Goal: Information Seeking & Learning: Learn about a topic

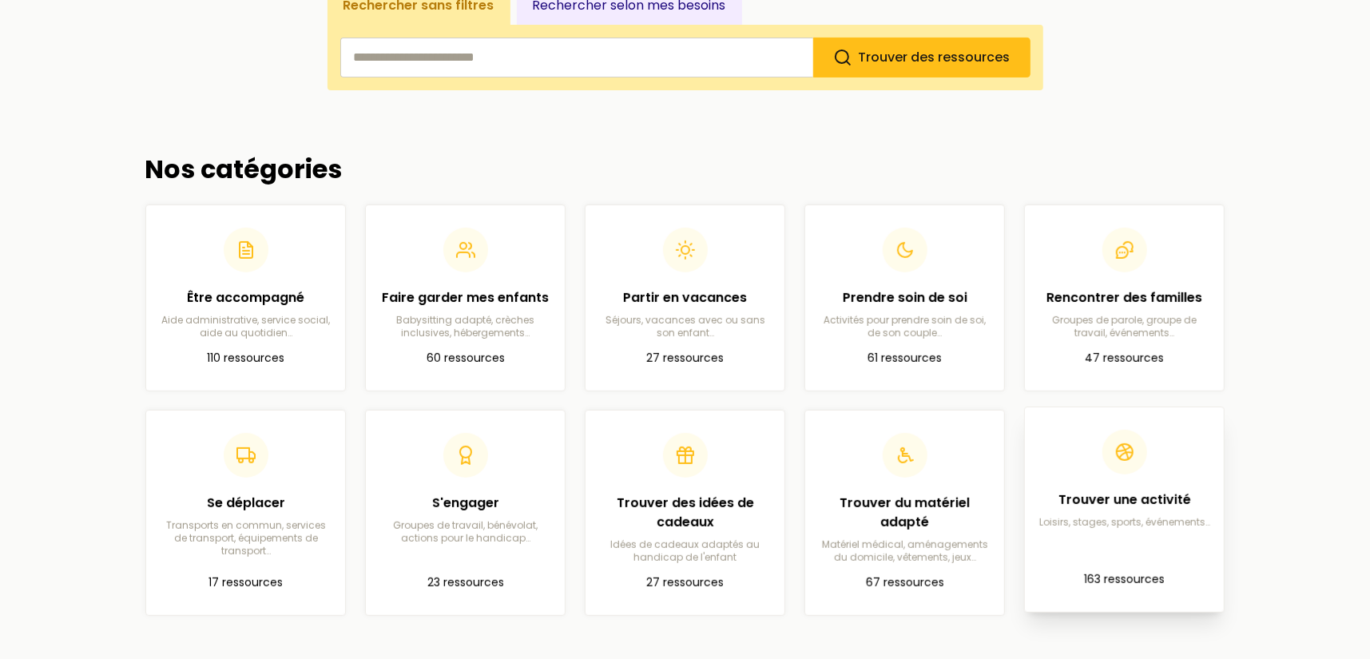
scroll to position [319, 0]
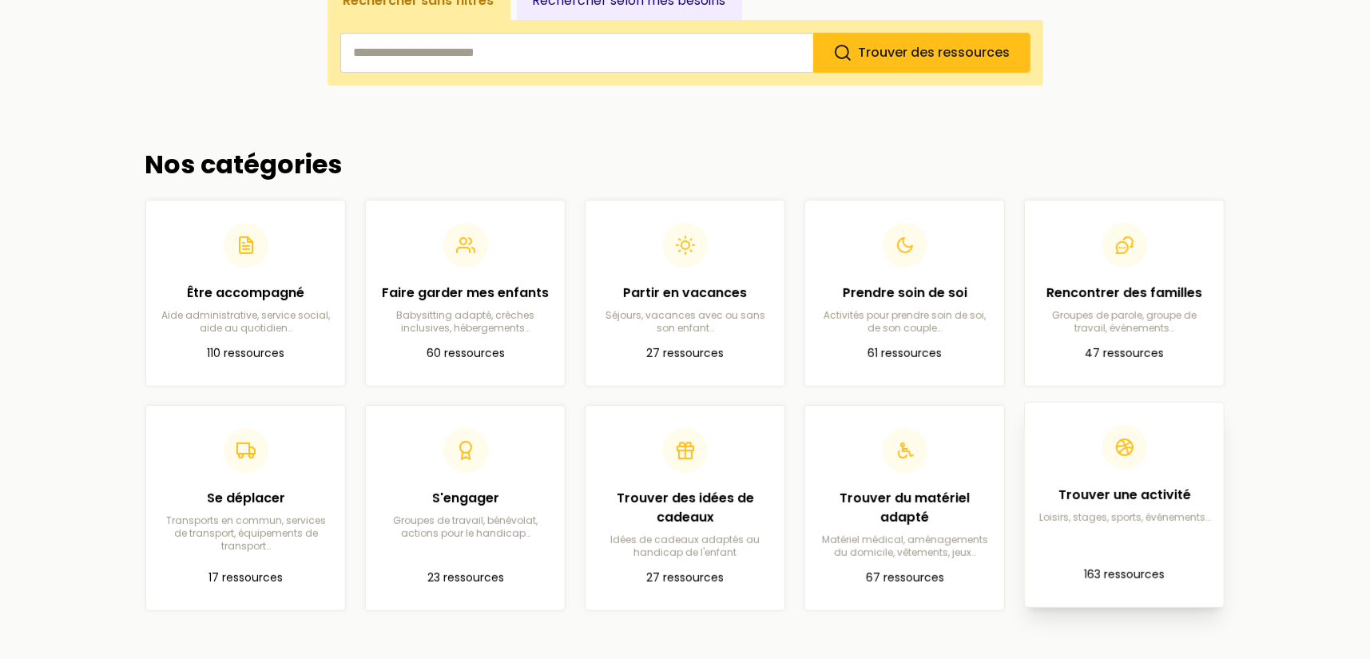
click at [1123, 514] on p "Loisirs, stages, sports, événements…" at bounding box center [1123, 517] width 173 height 13
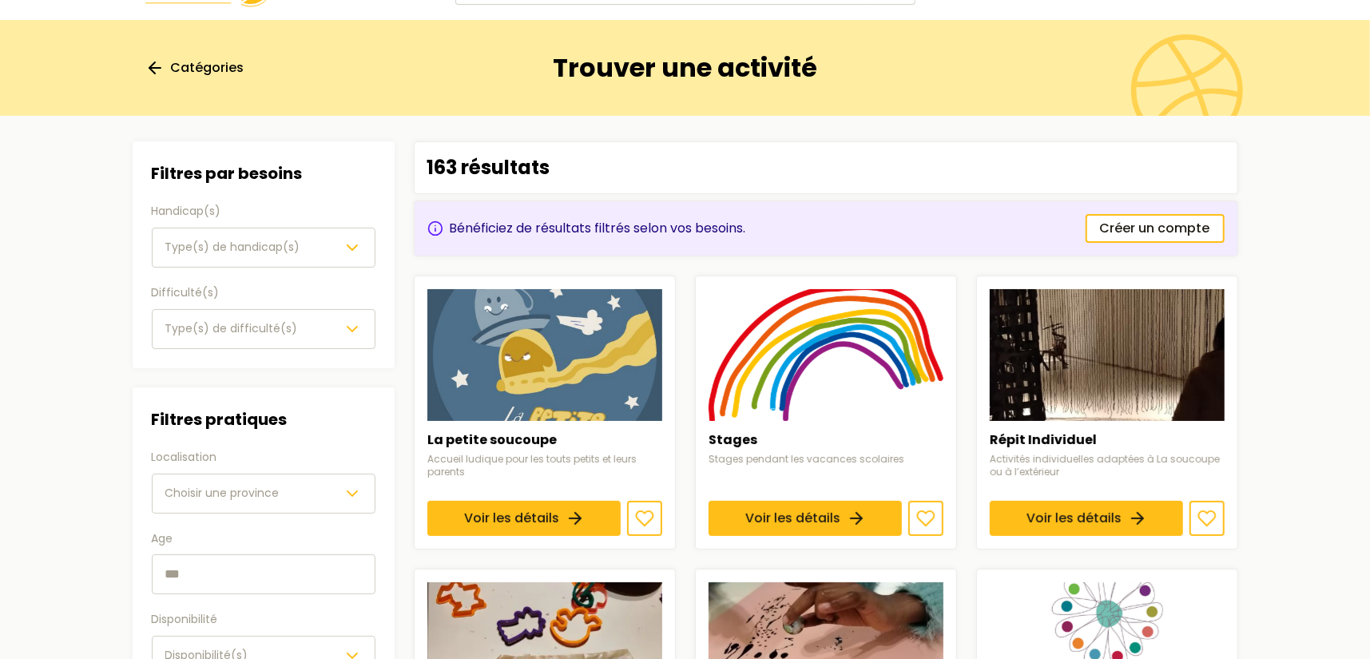
scroll to position [80, 0]
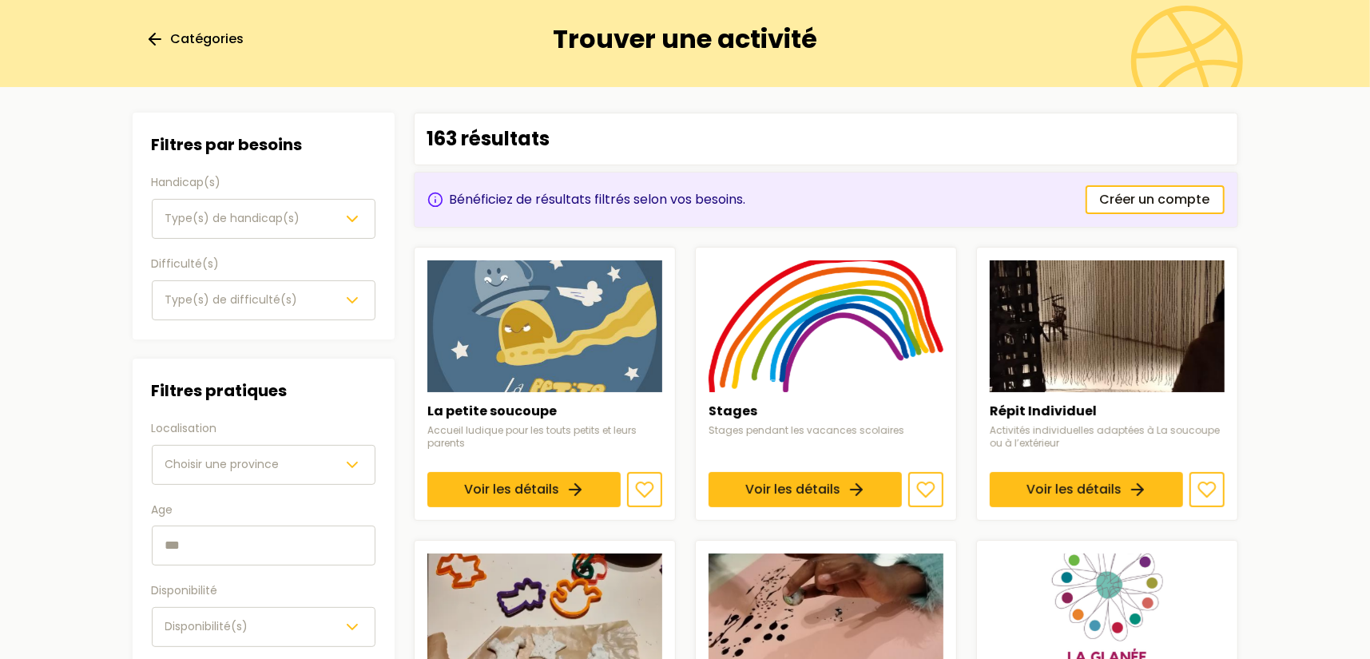
click at [192, 228] on button "Type(s) de handicap(s)" at bounding box center [264, 219] width 224 height 40
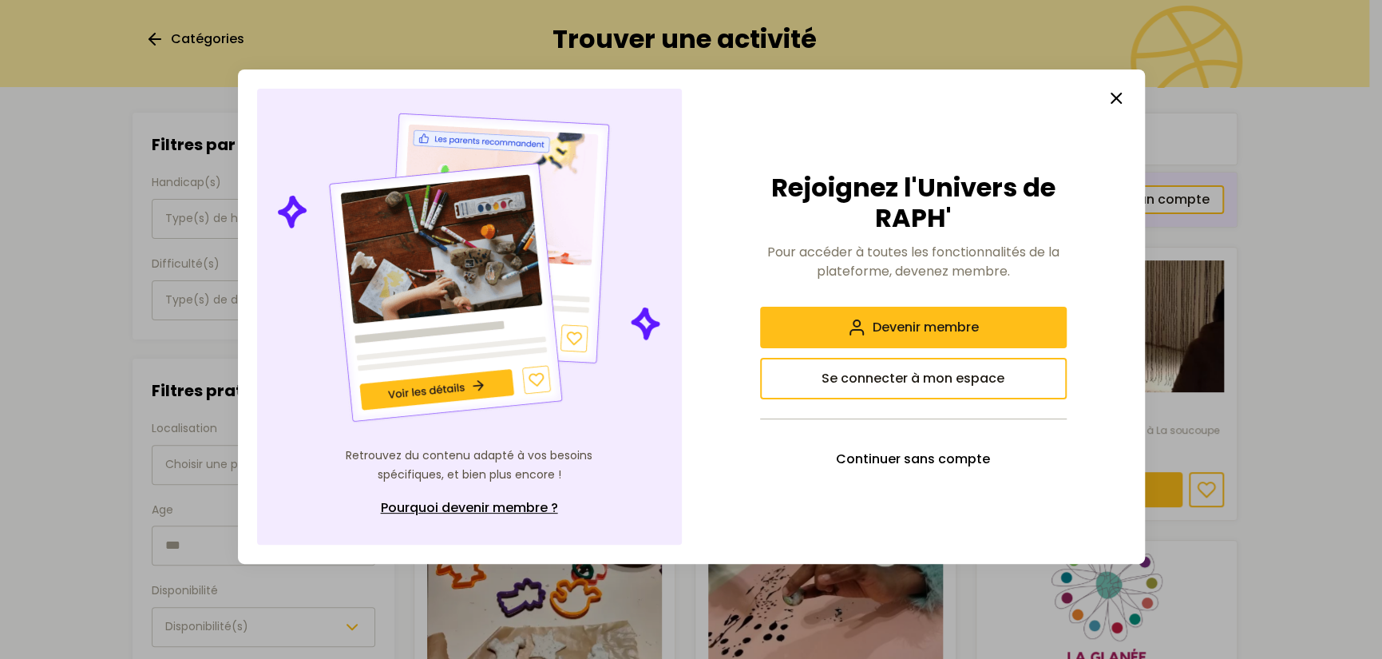
click at [1103, 100] on button "button" at bounding box center [1117, 98] width 32 height 32
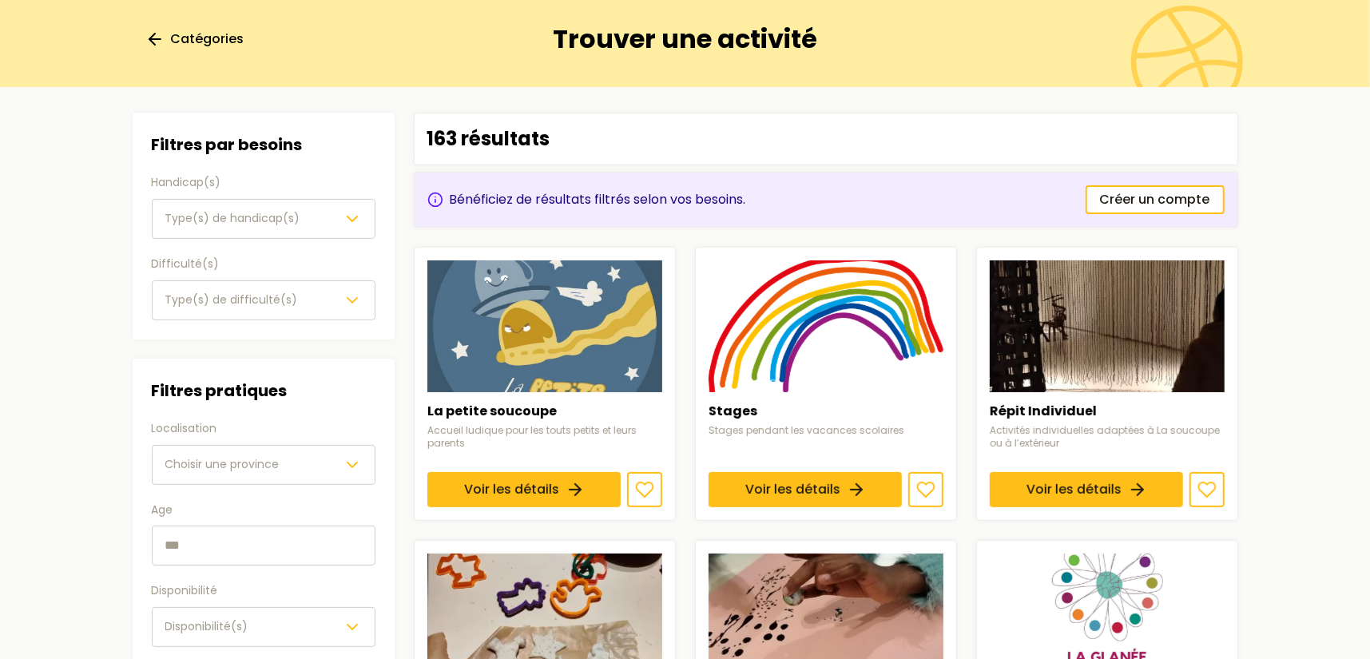
click at [247, 212] on span "Type(s) de handicap(s)" at bounding box center [232, 218] width 135 height 16
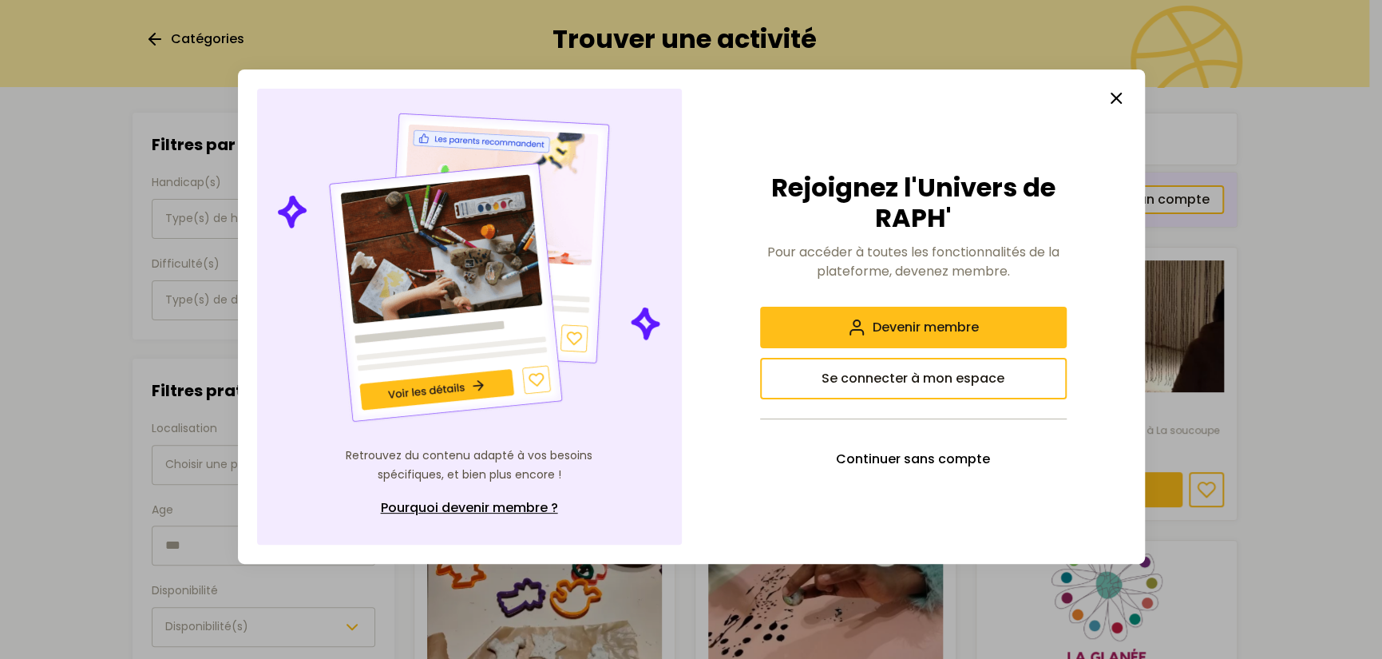
click at [1097, 94] on div at bounding box center [913, 98] width 425 height 19
click at [1112, 102] on line "button" at bounding box center [1117, 98] width 10 height 10
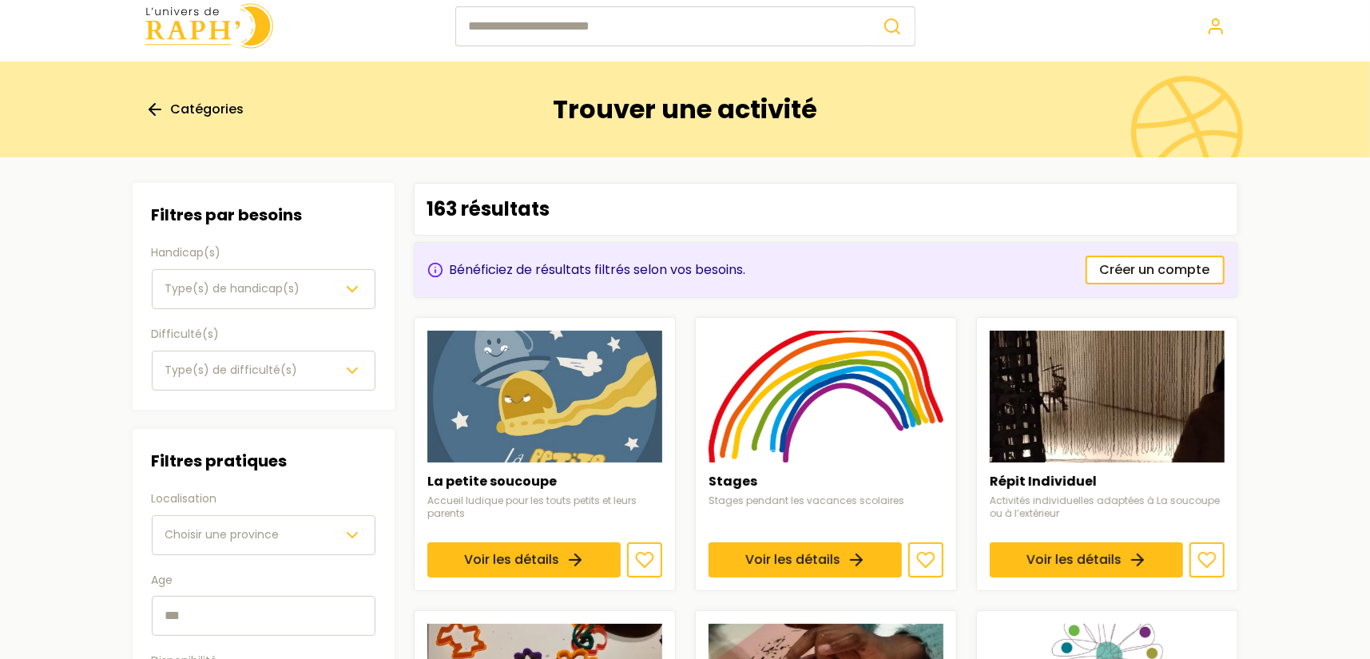
scroll to position [0, 0]
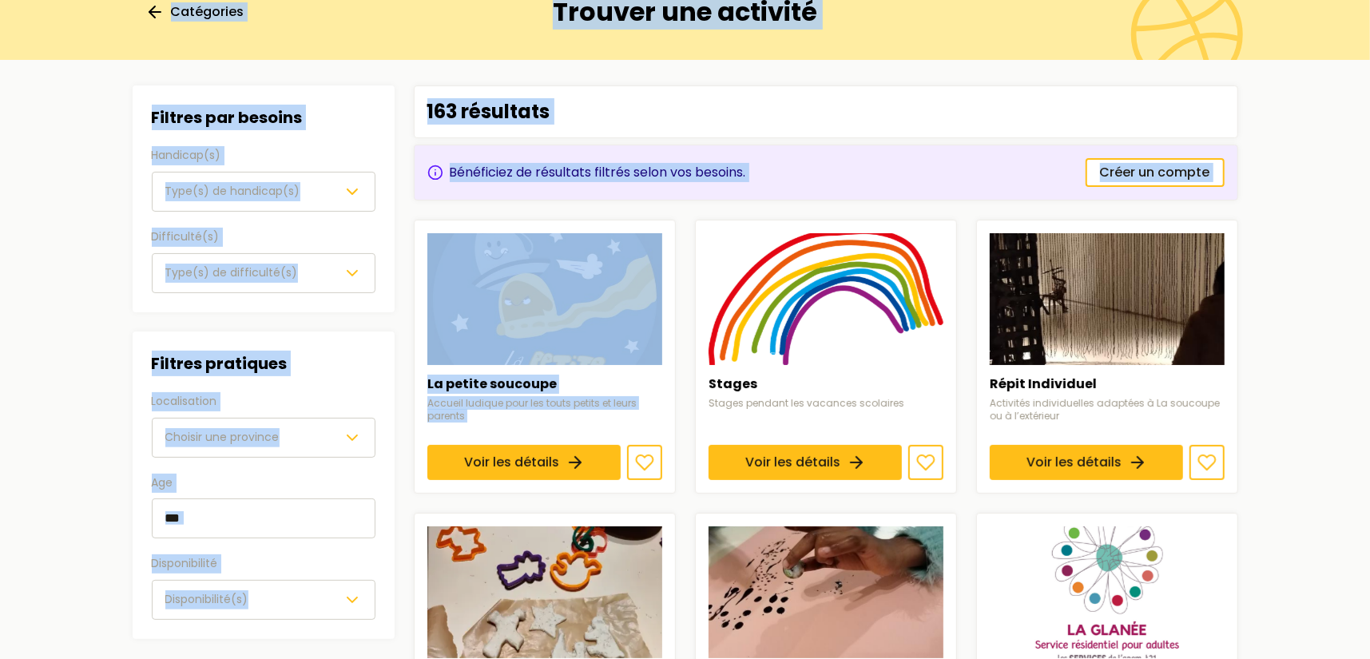
drag, startPoint x: 285, startPoint y: 172, endPoint x: 661, endPoint y: 299, distance: 397.0
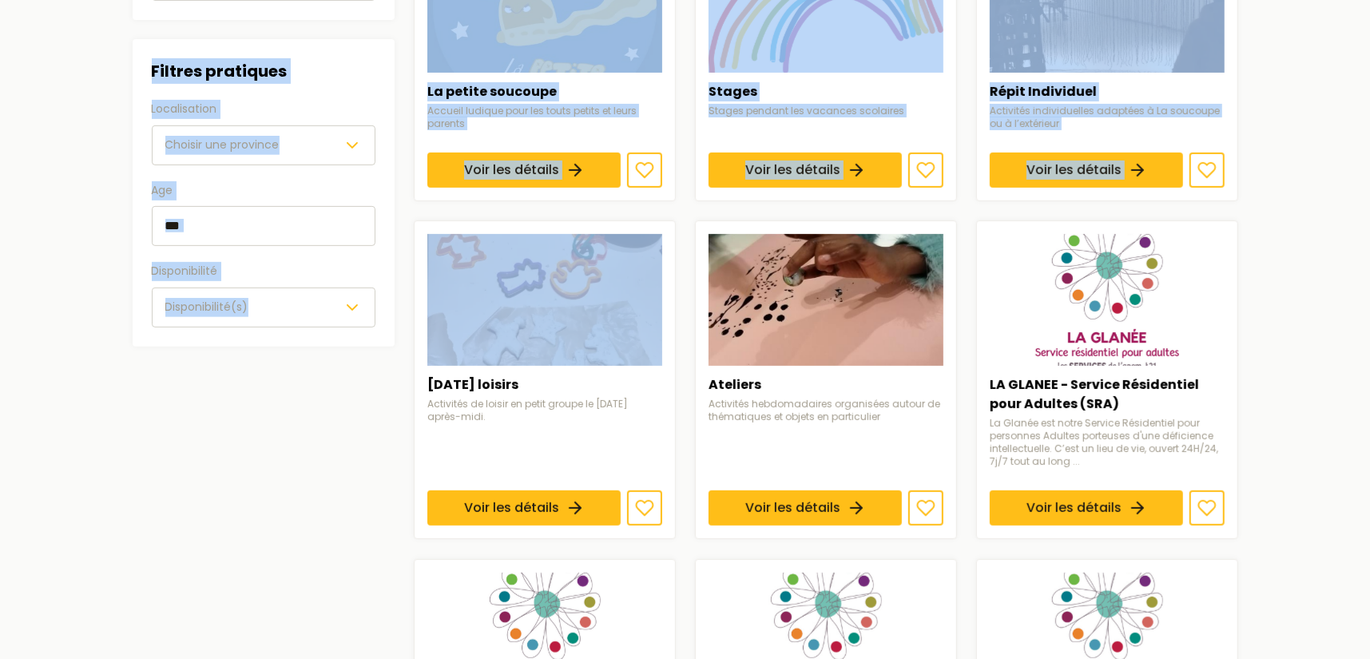
click at [122, 334] on section "Filtres Filtres par besoins Handicap(s) Type(s) de handicap(s) Difficulté(s) Ty…" at bounding box center [685, 562] width 1131 height 1588
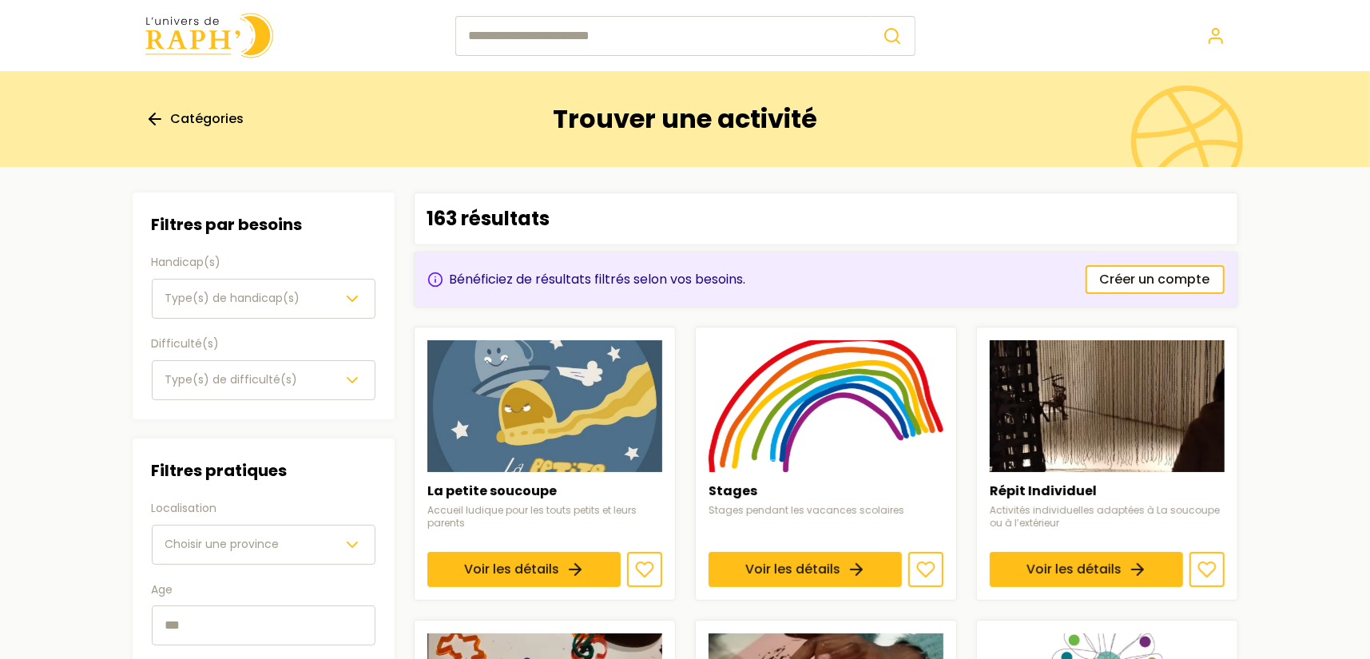
click at [478, 265] on div "Bénéficiez de résultats filtrés selon vos besoins. Créer un compte" at bounding box center [826, 280] width 824 height 56
drag, startPoint x: 478, startPoint y: 265, endPoint x: 767, endPoint y: 272, distance: 289.2
click at [478, 265] on div "Bénéficiez de résultats filtrés selon vos besoins. Créer un compte" at bounding box center [826, 280] width 824 height 56
click at [782, 276] on div "Bénéficiez de résultats filtrés selon vos besoins. Créer un compte" at bounding box center [826, 280] width 824 height 56
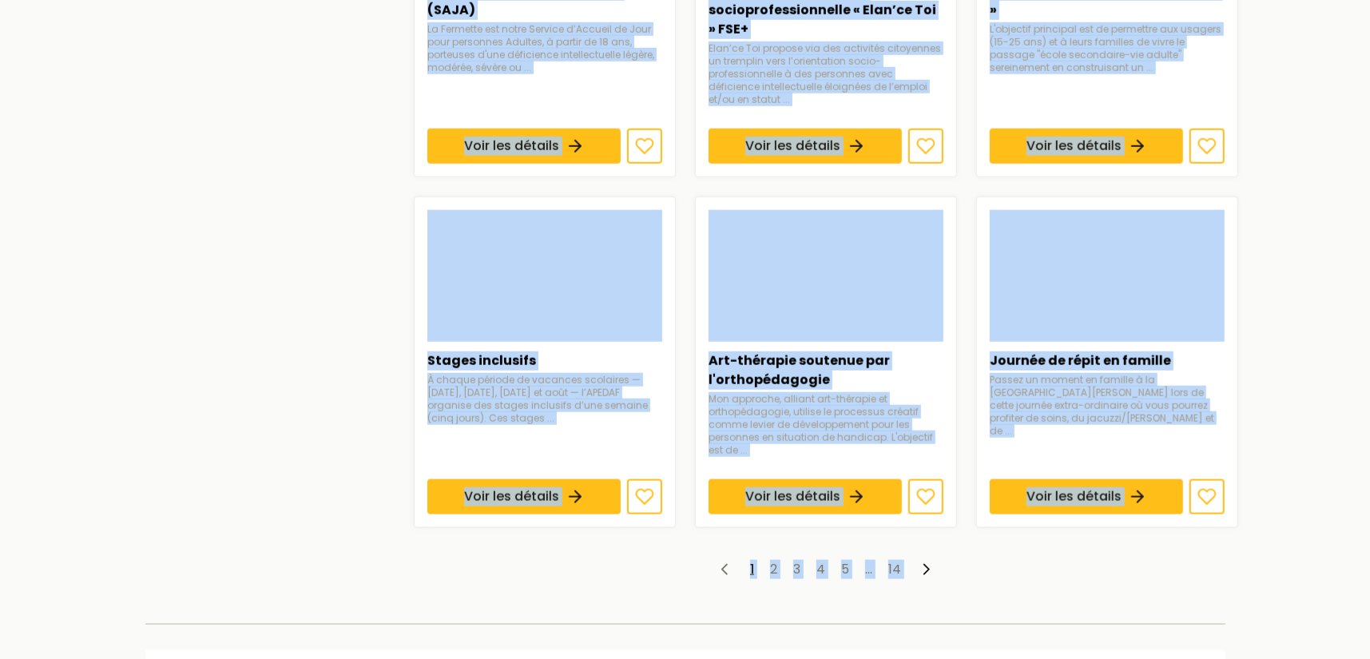
scroll to position [1278, 0]
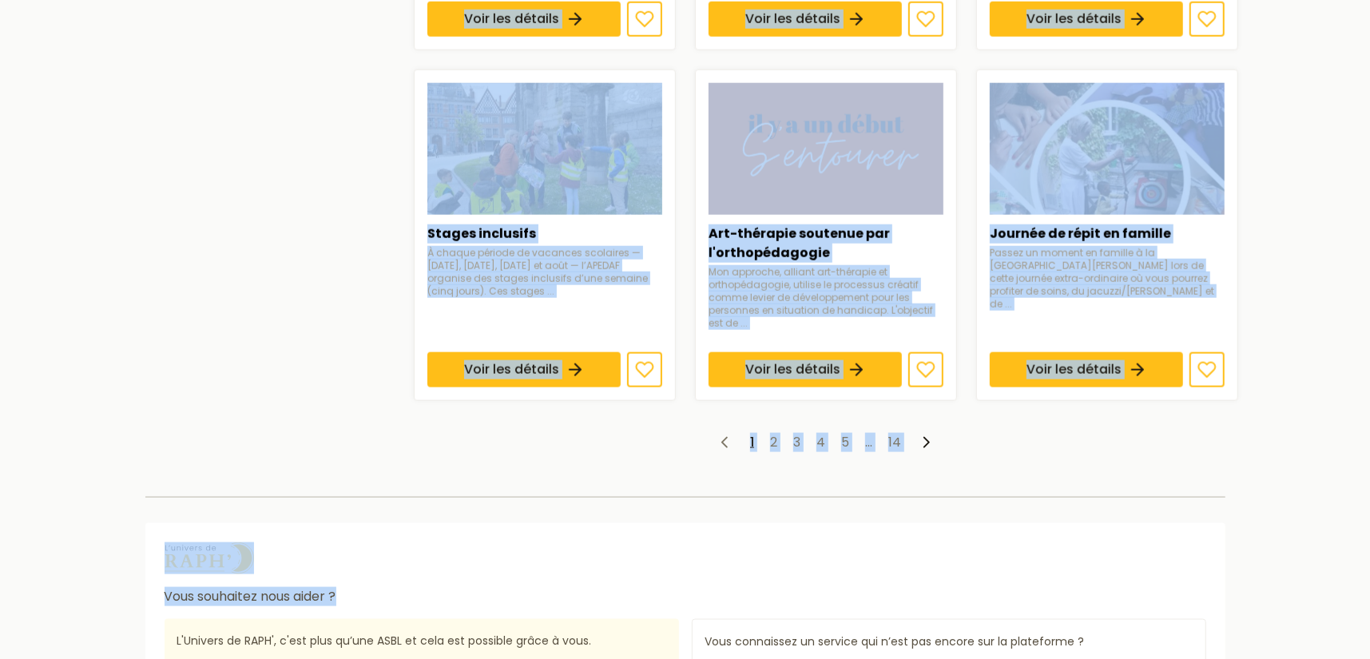
drag, startPoint x: 101, startPoint y: 46, endPoint x: 1111, endPoint y: 597, distance: 1150.1
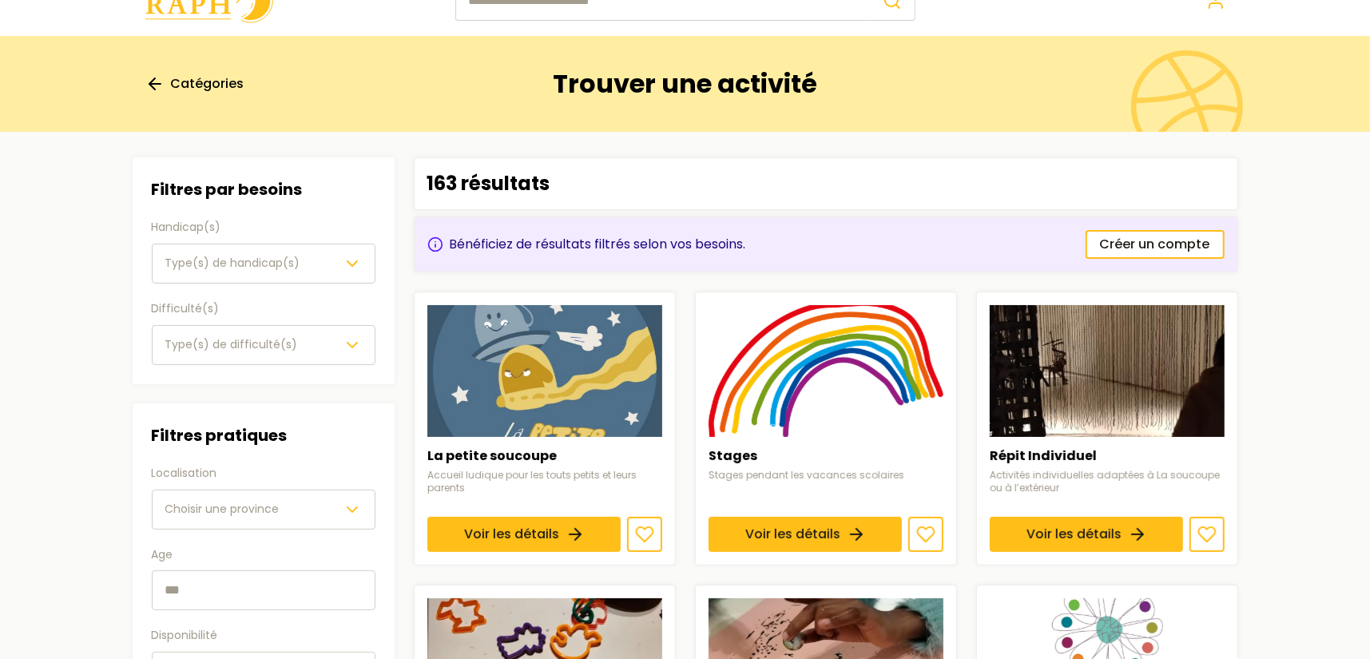
scroll to position [0, 0]
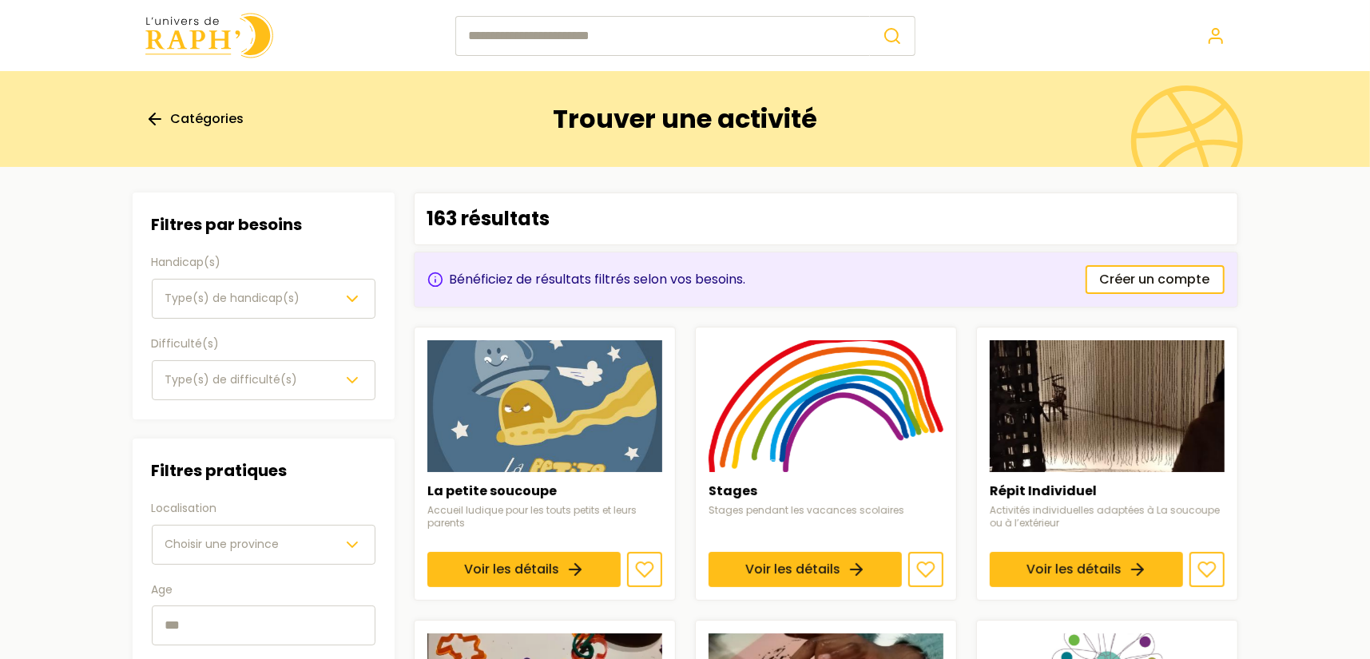
click at [222, 235] on h3 "Filtres par besoins" at bounding box center [264, 225] width 224 height 26
drag, startPoint x: 222, startPoint y: 235, endPoint x: 100, endPoint y: 199, distance: 127.4
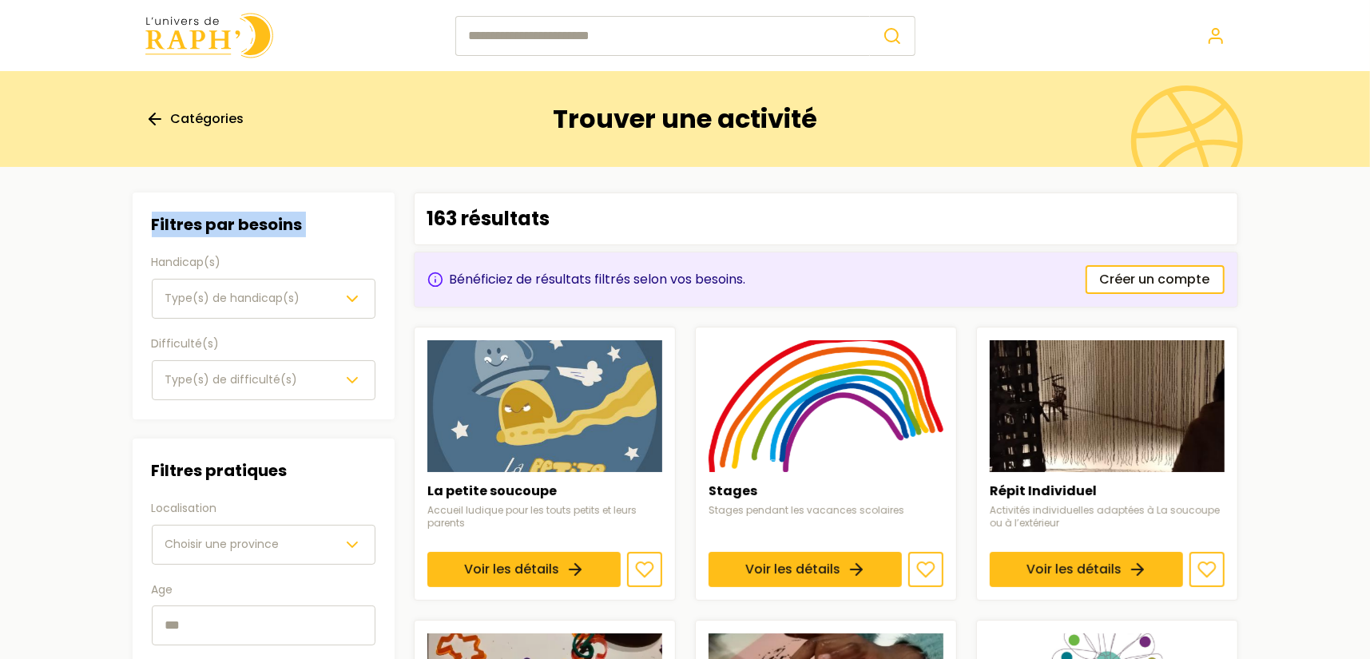
click at [167, 126] on link "Catégories" at bounding box center [194, 118] width 99 height 19
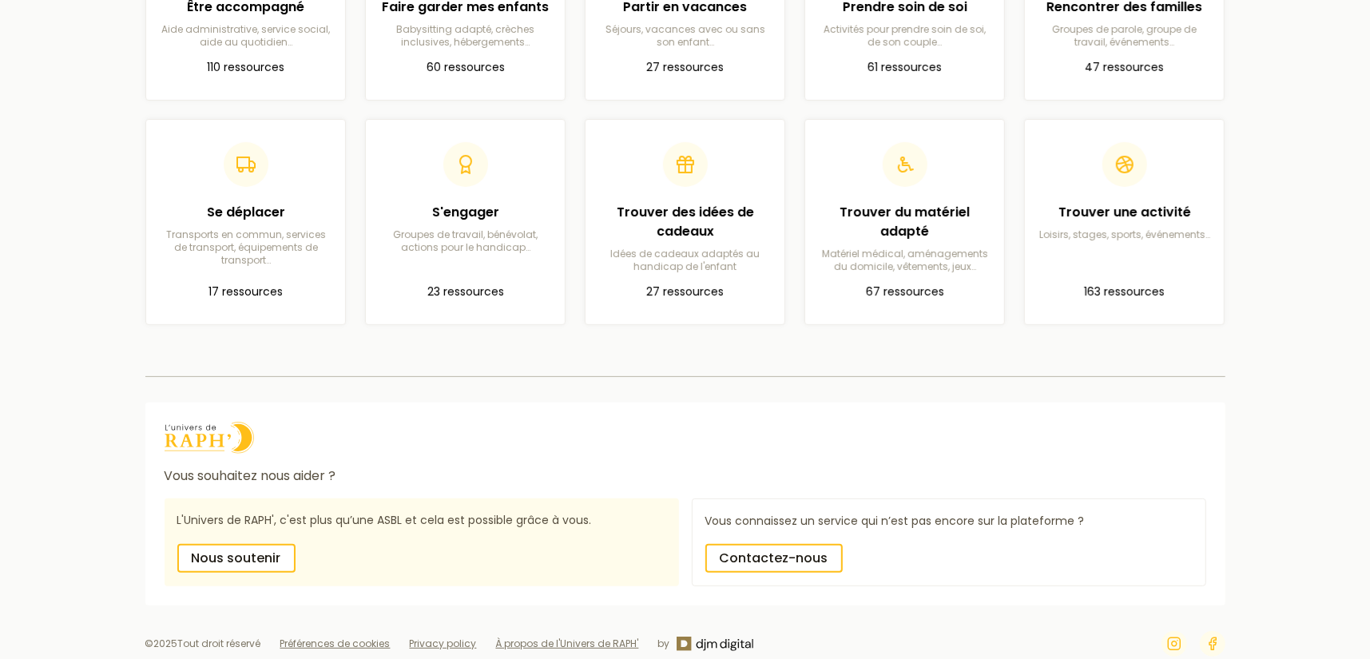
scroll to position [254, 0]
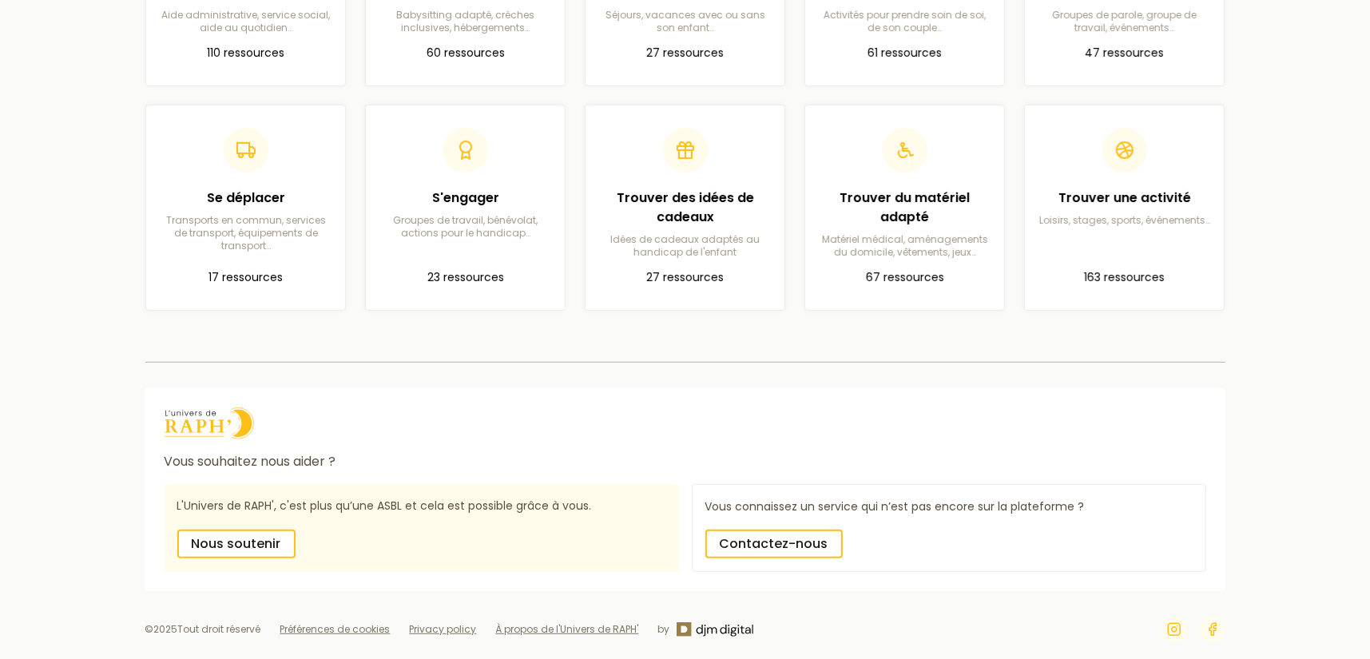
click at [804, 495] on div "Vous connaissez un service qui n’est pas encore sur la plateforme ? Contactez-n…" at bounding box center [949, 528] width 514 height 88
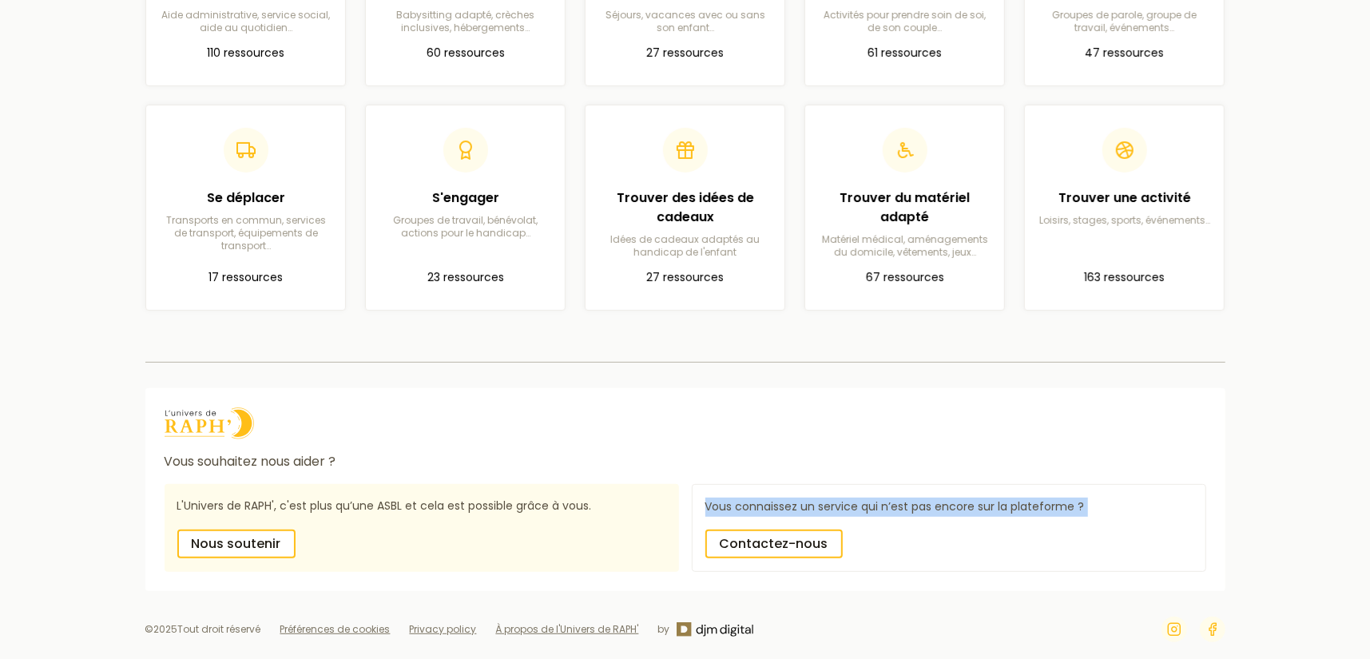
click at [804, 495] on div "Vous connaissez un service qui n’est pas encore sur la plateforme ? Contactez-n…" at bounding box center [949, 528] width 514 height 88
drag, startPoint x: 804, startPoint y: 495, endPoint x: 997, endPoint y: 500, distance: 192.5
click at [997, 500] on p "Vous connaissez un service qui n’est pas encore sur la plateforme ?" at bounding box center [948, 507] width 487 height 19
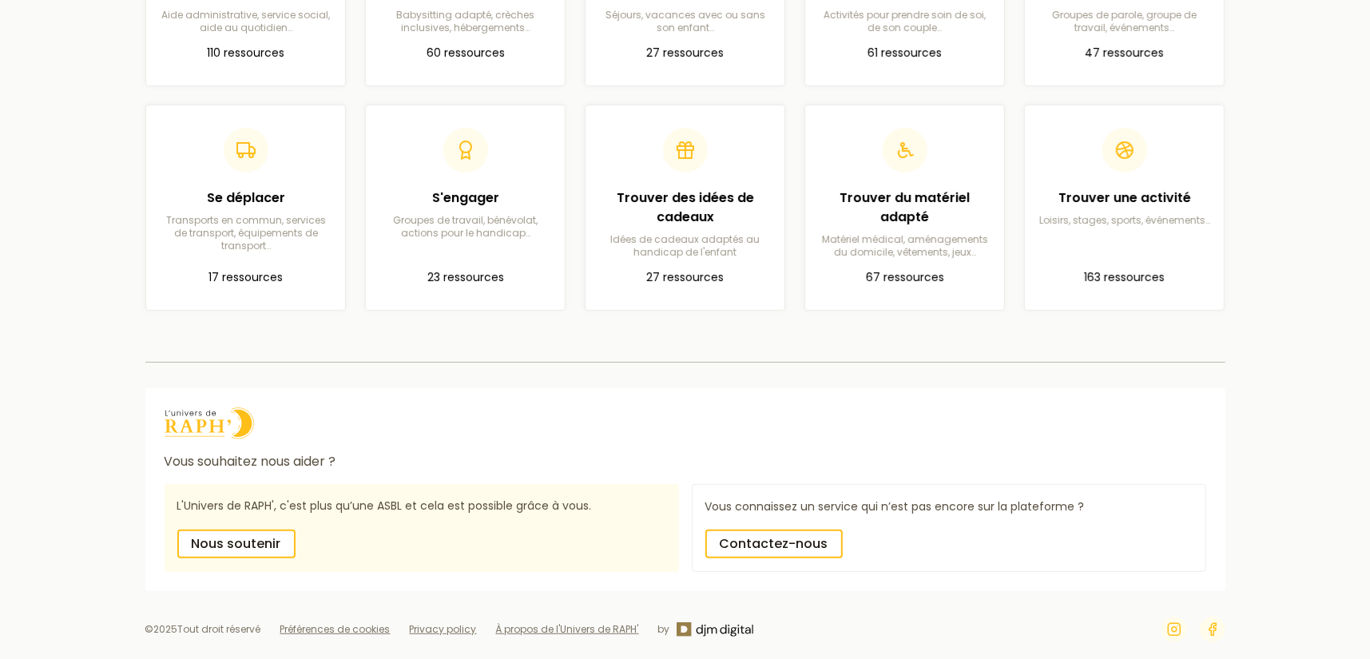
click at [1015, 554] on div "Contactez-nous" at bounding box center [948, 543] width 487 height 29
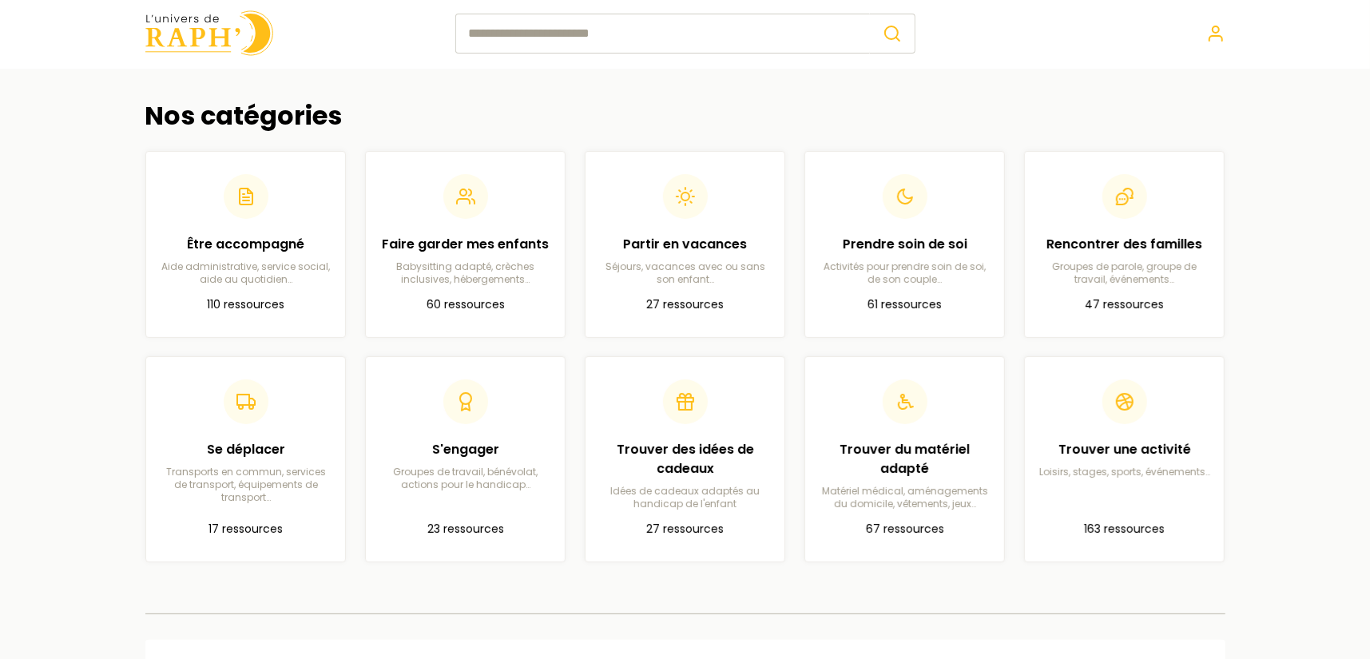
scroll to position [0, 0]
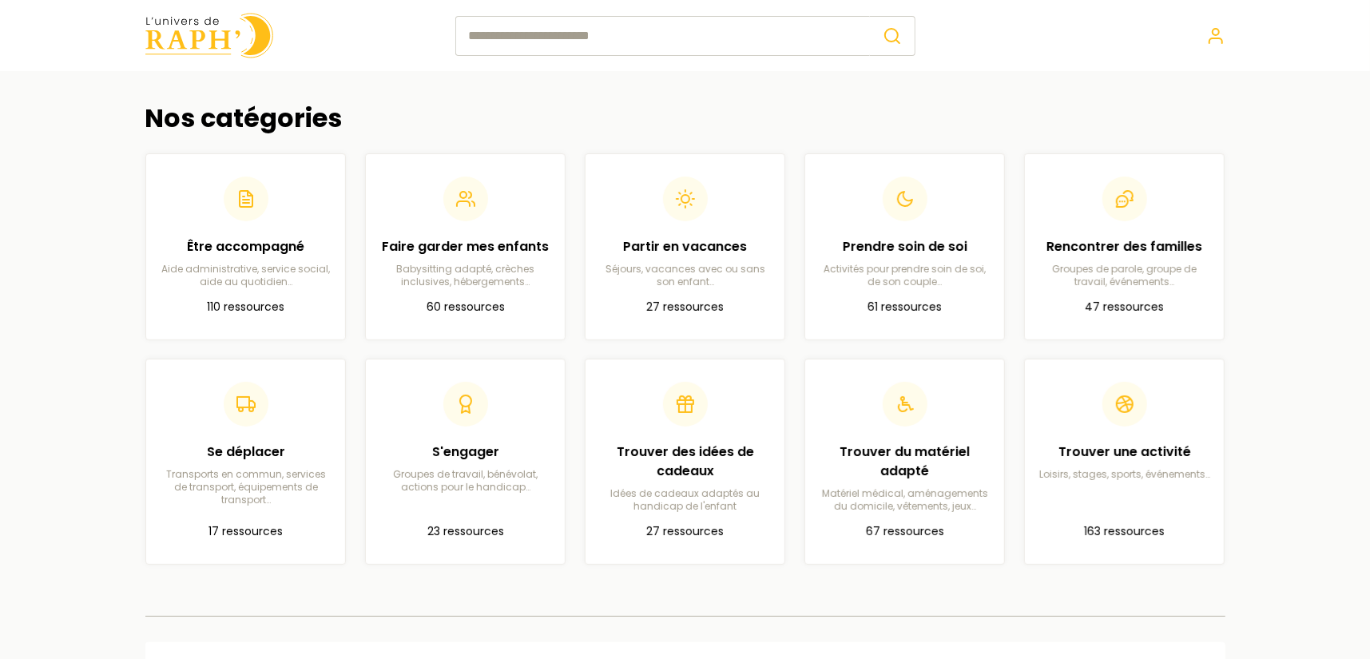
drag, startPoint x: 1335, startPoint y: 618, endPoint x: 65, endPoint y: 25, distance: 1402.3
click at [65, 25] on body "Nos catégories Être accompagné Aide administrative, service social, aide au quo…" at bounding box center [685, 457] width 1370 height 915
click at [10, 121] on main "Nos catégories Être accompagné Aide administrative, service social, aide au quo…" at bounding box center [685, 333] width 1370 height 525
click at [30, 90] on main "Nos catégories Être accompagné Aide administrative, service social, aide au quo…" at bounding box center [685, 333] width 1370 height 525
click at [49, 32] on header at bounding box center [685, 35] width 1370 height 71
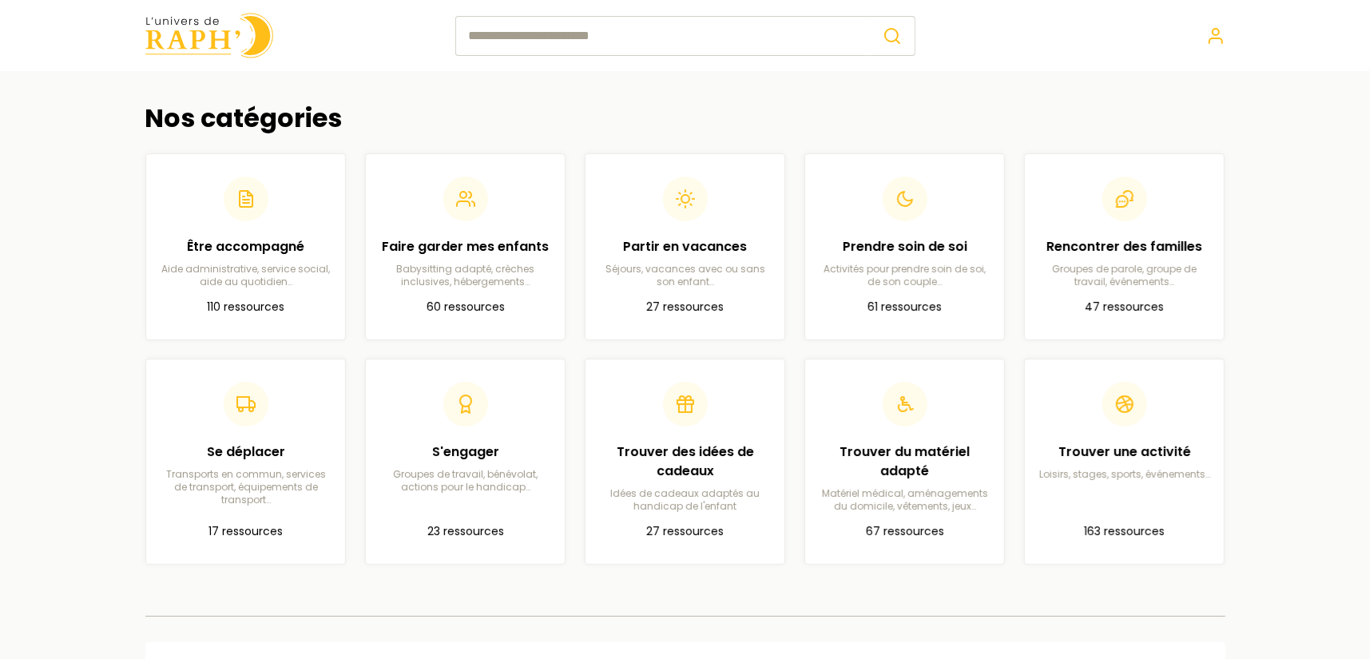
click at [54, 30] on header at bounding box center [685, 35] width 1370 height 71
click at [416, 63] on header at bounding box center [685, 35] width 1370 height 71
click at [301, 99] on div "Nos catégories Être accompagné Aide administrative, service social, aide au quo…" at bounding box center [685, 333] width 1131 height 525
click at [285, 129] on h2 "Nos catégories" at bounding box center [685, 118] width 1080 height 30
click at [72, 75] on main "Nos catégories Être accompagné Aide administrative, service social, aide au quo…" at bounding box center [685, 333] width 1370 height 525
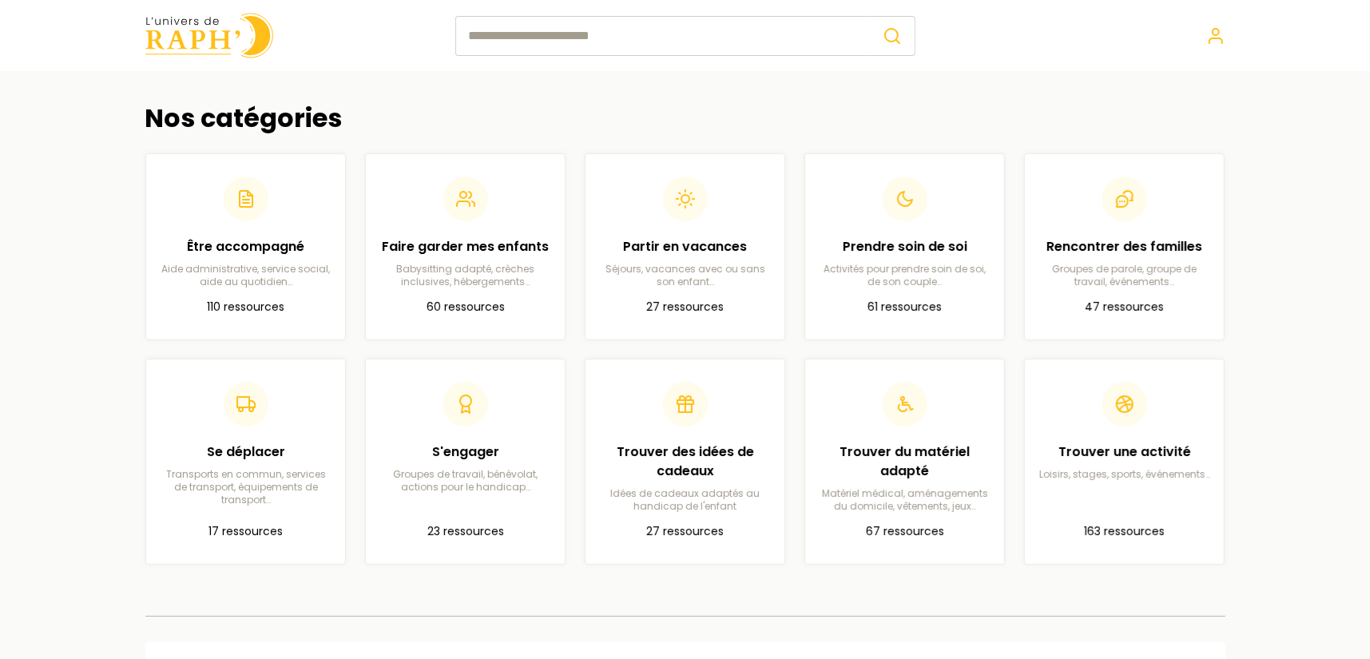
click at [360, 78] on div "Nos catégories Être accompagné Aide administrative, service social, aide au quo…" at bounding box center [685, 333] width 1131 height 525
click at [528, 42] on input "search" at bounding box center [662, 36] width 414 height 40
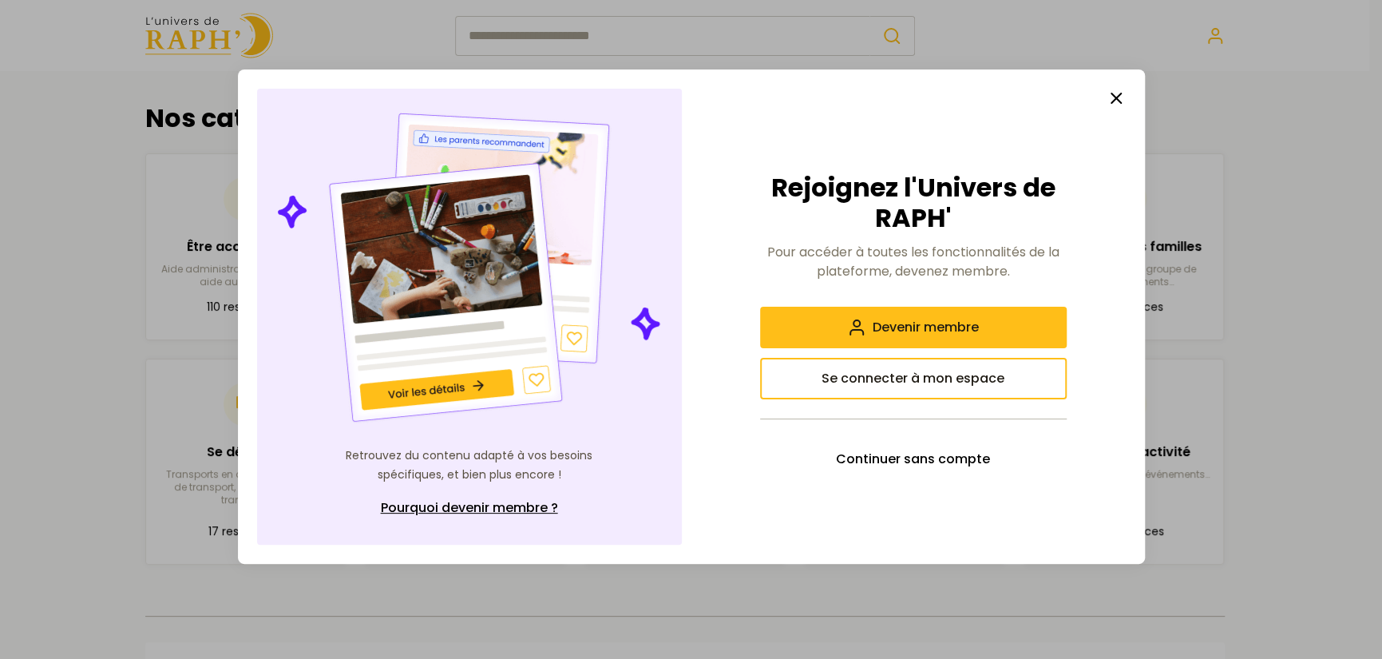
click at [1112, 100] on icon "button" at bounding box center [1116, 98] width 19 height 19
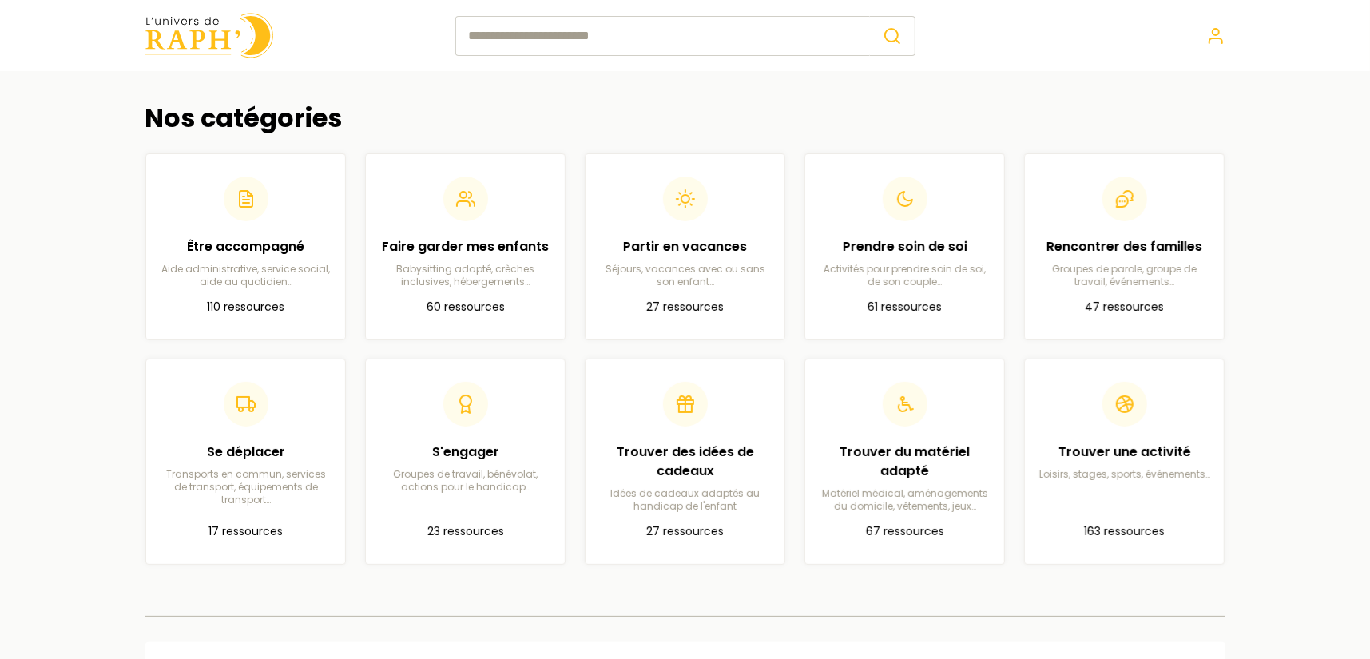
click at [220, 109] on h2 "Nos catégories" at bounding box center [685, 118] width 1080 height 30
